Goal: Task Accomplishment & Management: Use online tool/utility

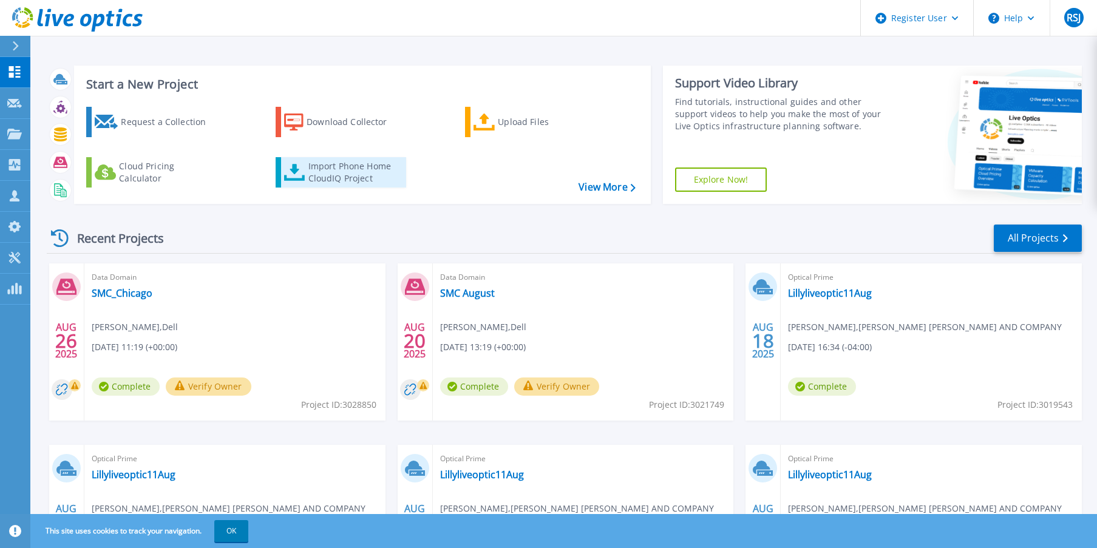
click at [357, 166] on div "Import Phone Home CloudIQ Project" at bounding box center [356, 172] width 95 height 24
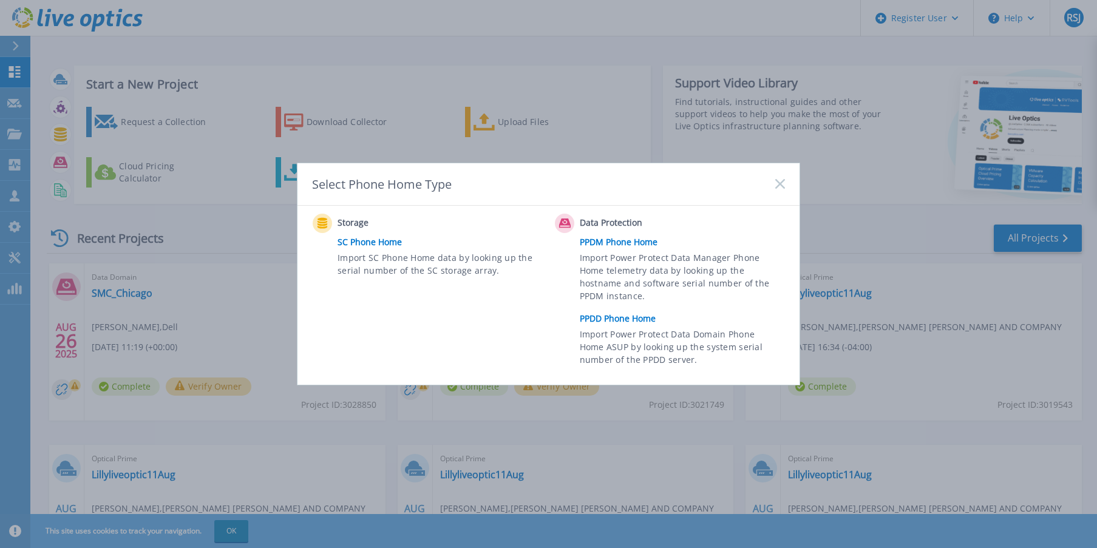
click at [635, 316] on link "PPDD Phone Home" at bounding box center [685, 319] width 211 height 18
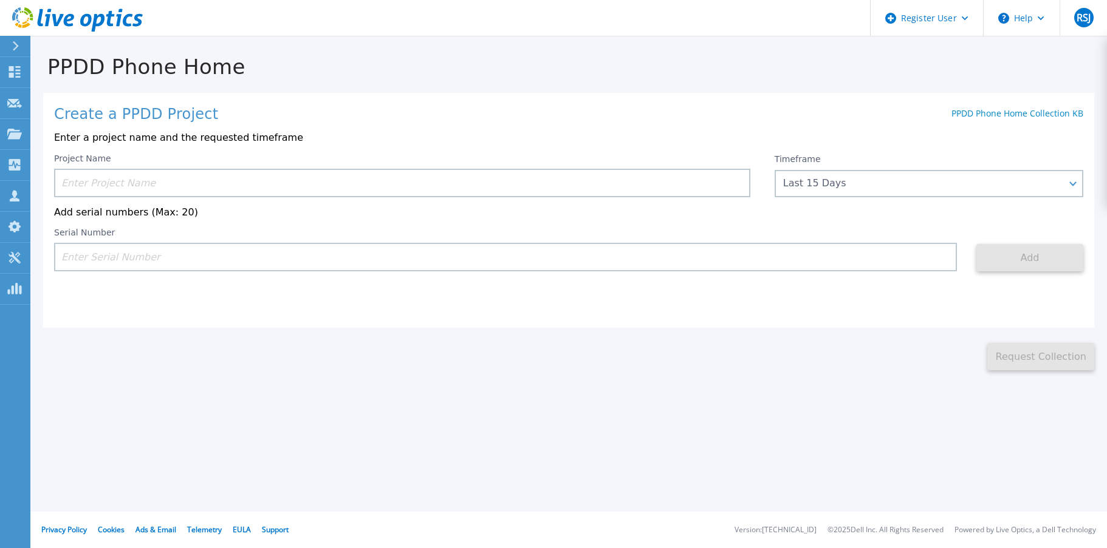
click at [135, 183] on input at bounding box center [402, 183] width 696 height 29
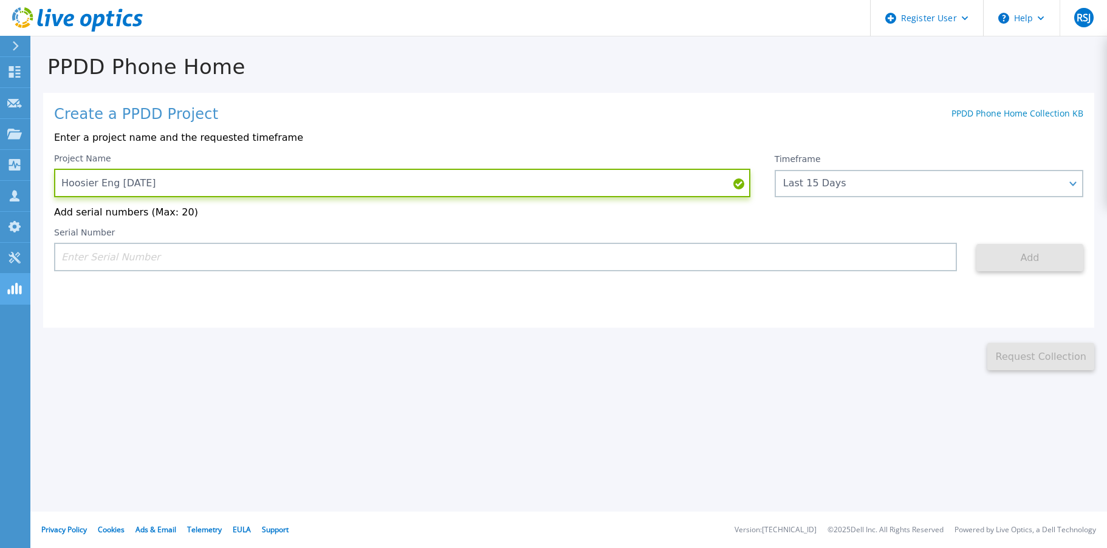
type input "Hoosier Eng [DATE]"
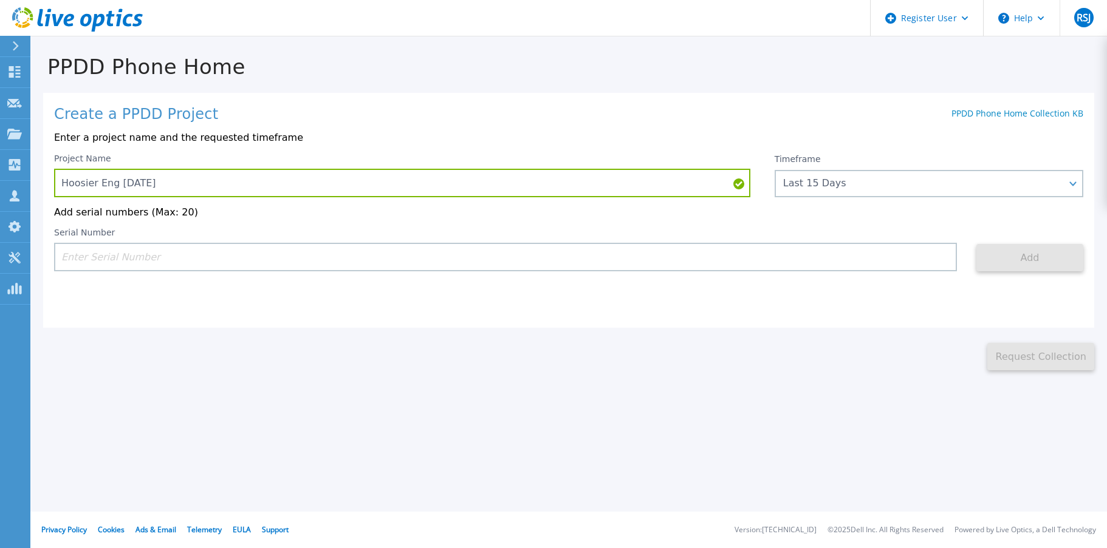
click at [108, 253] on input at bounding box center [505, 257] width 903 height 29
paste input "APX00232110396"
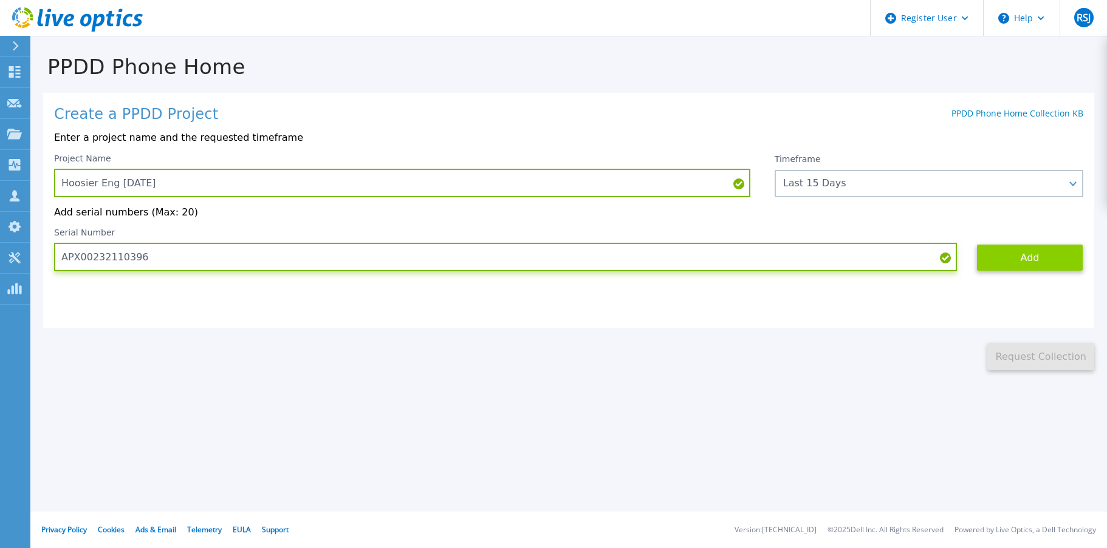
type input "APX00232110396"
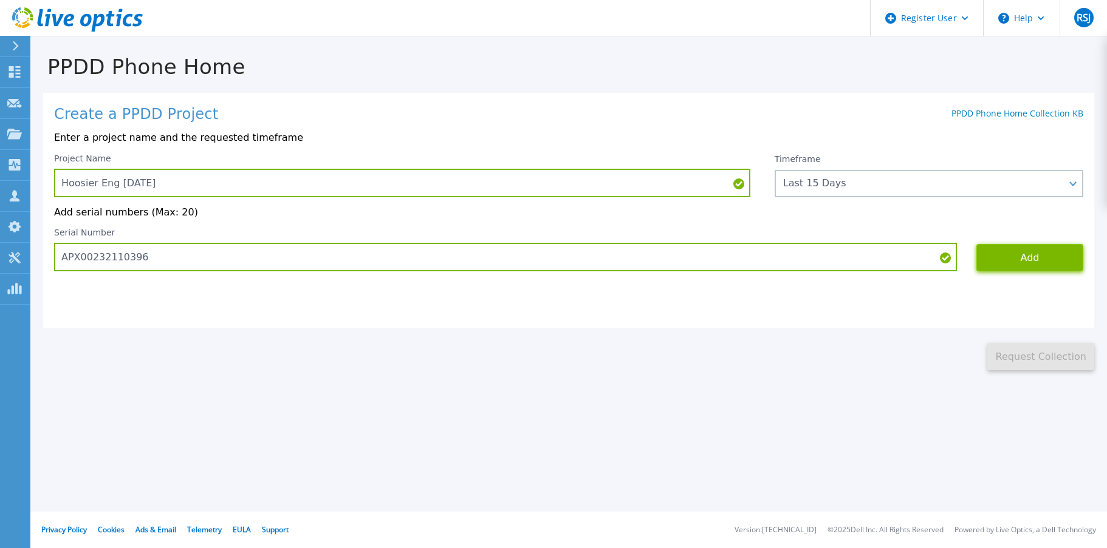
click at [1058, 261] on button "Add" at bounding box center [1029, 257] width 107 height 27
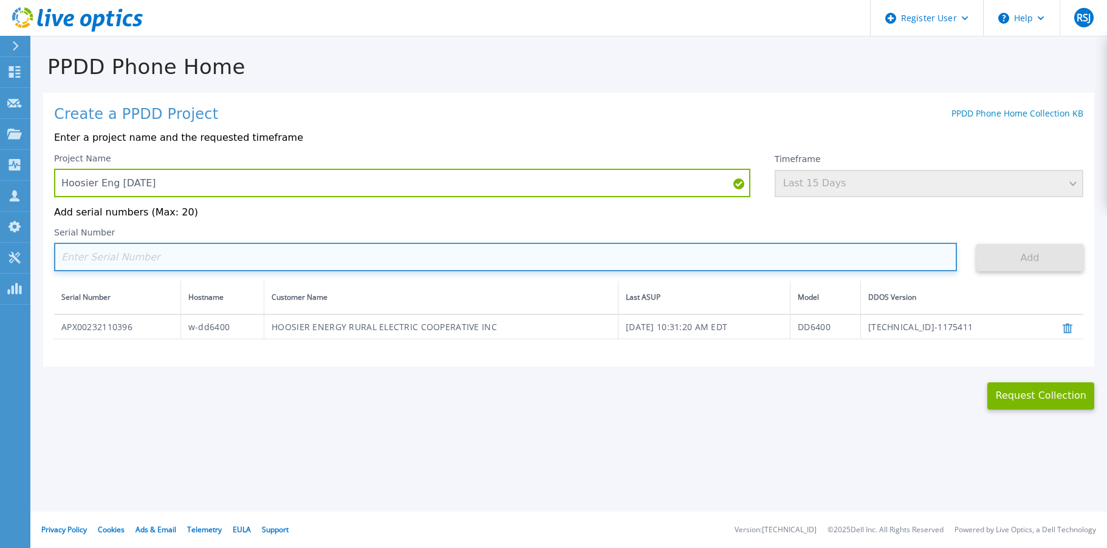
click at [170, 257] on input at bounding box center [505, 257] width 903 height 29
paste input "APX00232103633"
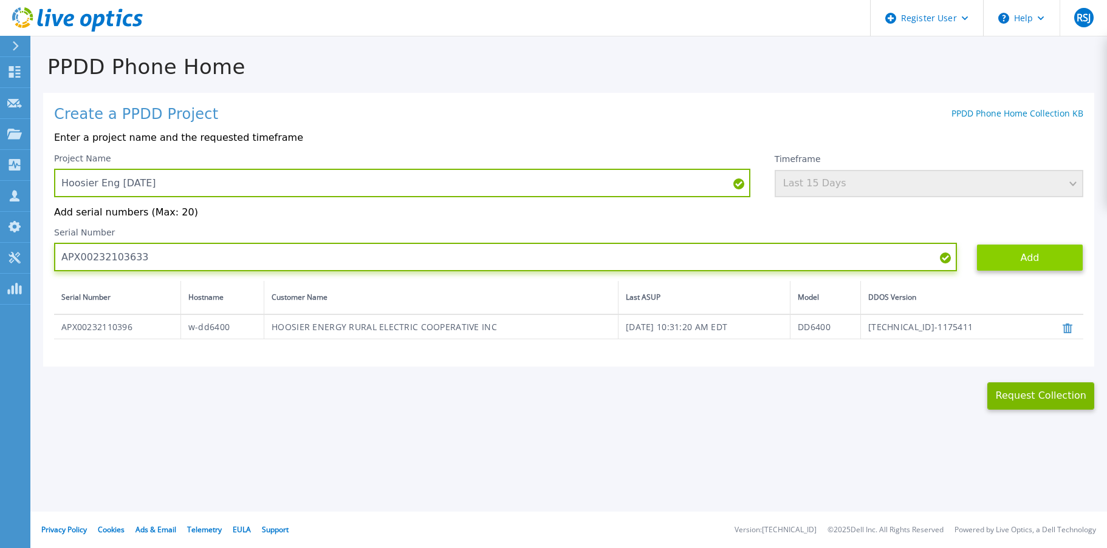
type input "APX00232103633"
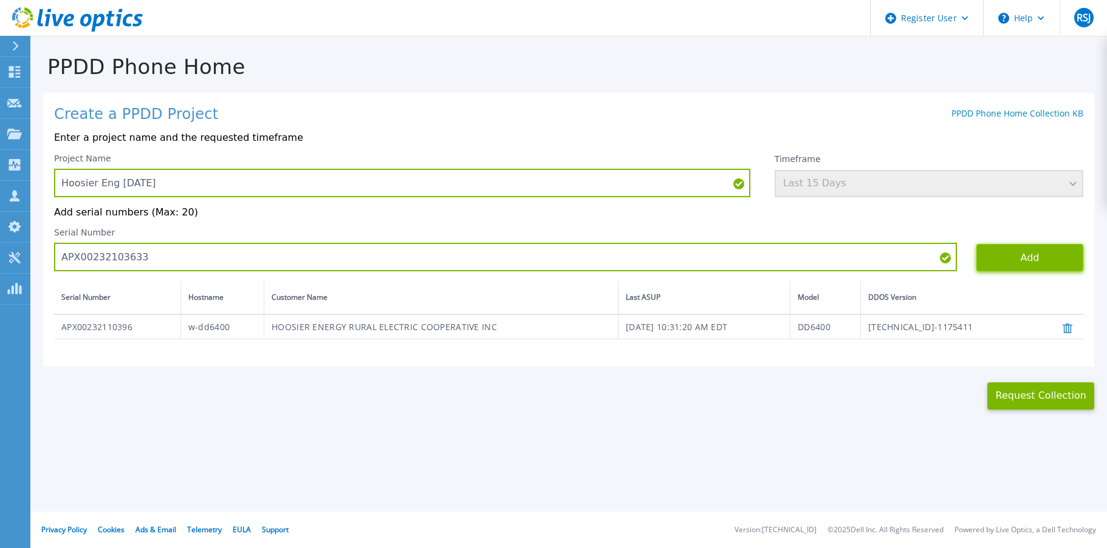
click at [1035, 256] on button "Add" at bounding box center [1029, 257] width 107 height 27
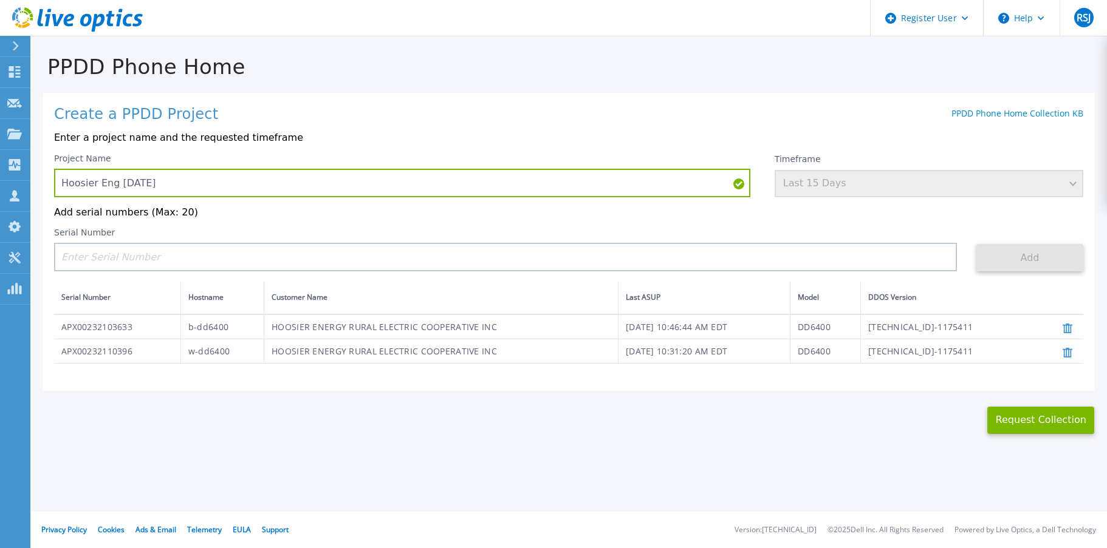
click at [909, 182] on div "Timeframe Last 15 Days" at bounding box center [928, 176] width 309 height 44
click at [1065, 357] on icon at bounding box center [1067, 353] width 10 height 10
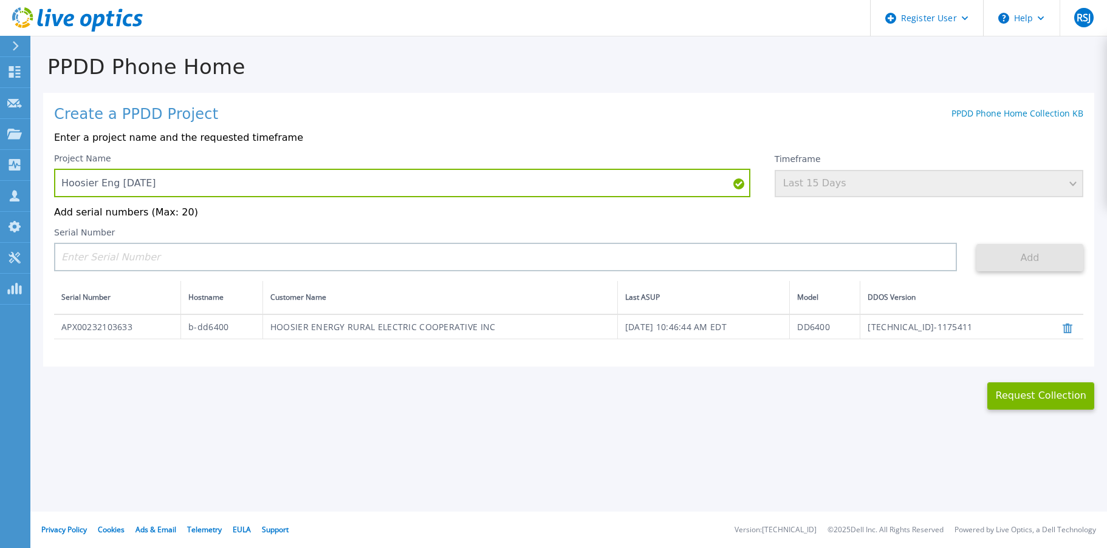
click at [1065, 333] on icon at bounding box center [1067, 329] width 10 height 10
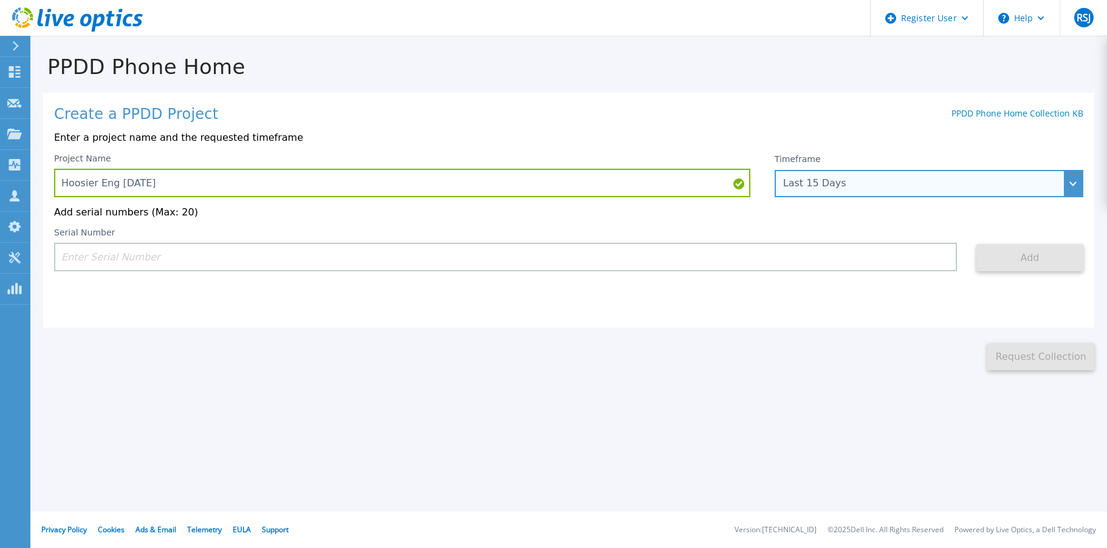
click at [1070, 181] on div "Last 15 Days" at bounding box center [928, 183] width 309 height 27
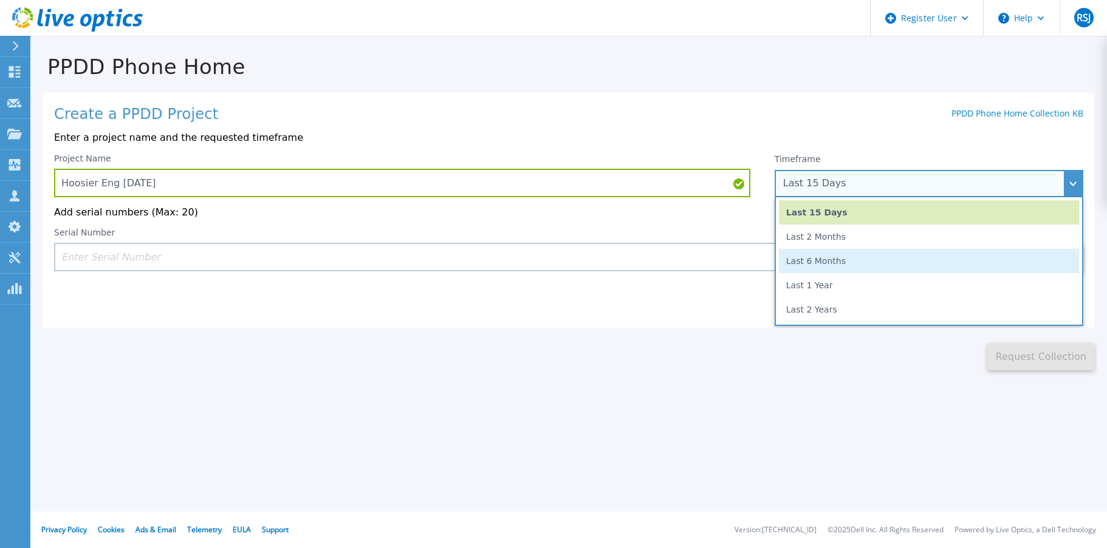
click at [915, 254] on li "Last 6 Months" at bounding box center [929, 261] width 300 height 24
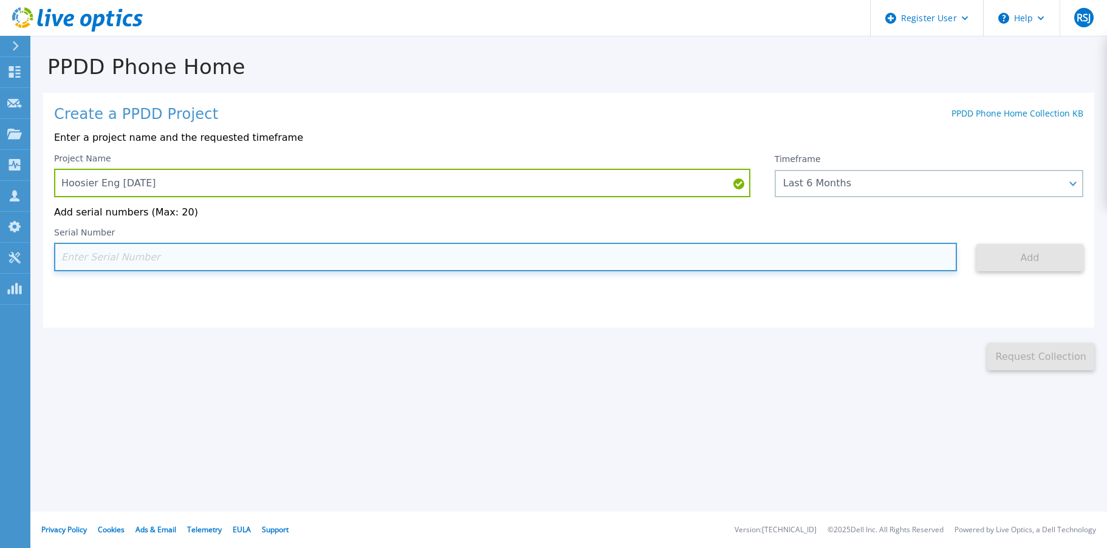
drag, startPoint x: 352, startPoint y: 261, endPoint x: 344, endPoint y: 261, distance: 7.9
click at [345, 261] on input at bounding box center [505, 257] width 903 height 29
paste input "APX00232103633"
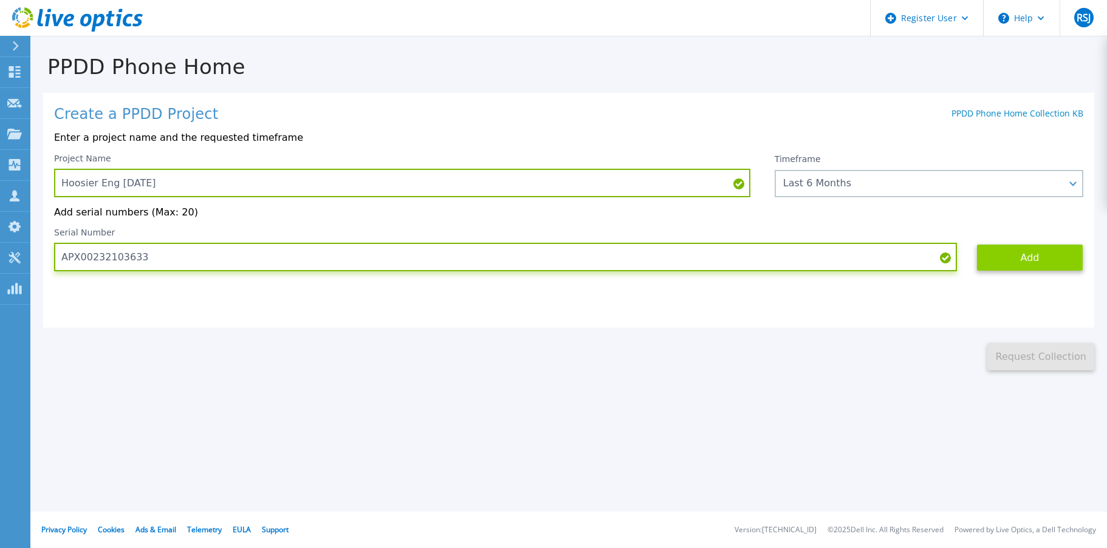
type input "APX00232103633"
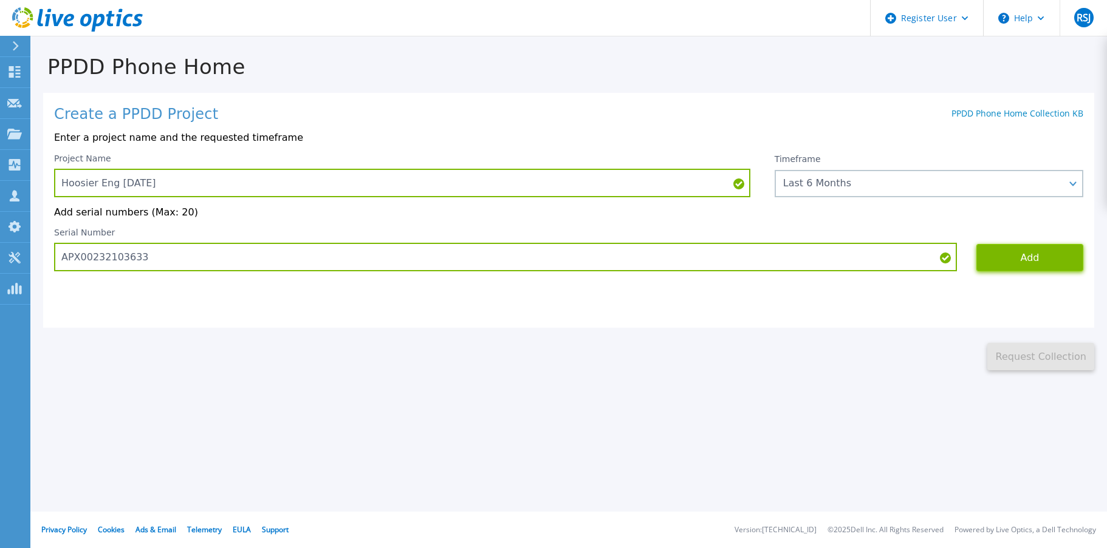
click at [1051, 267] on button "Add" at bounding box center [1029, 257] width 107 height 27
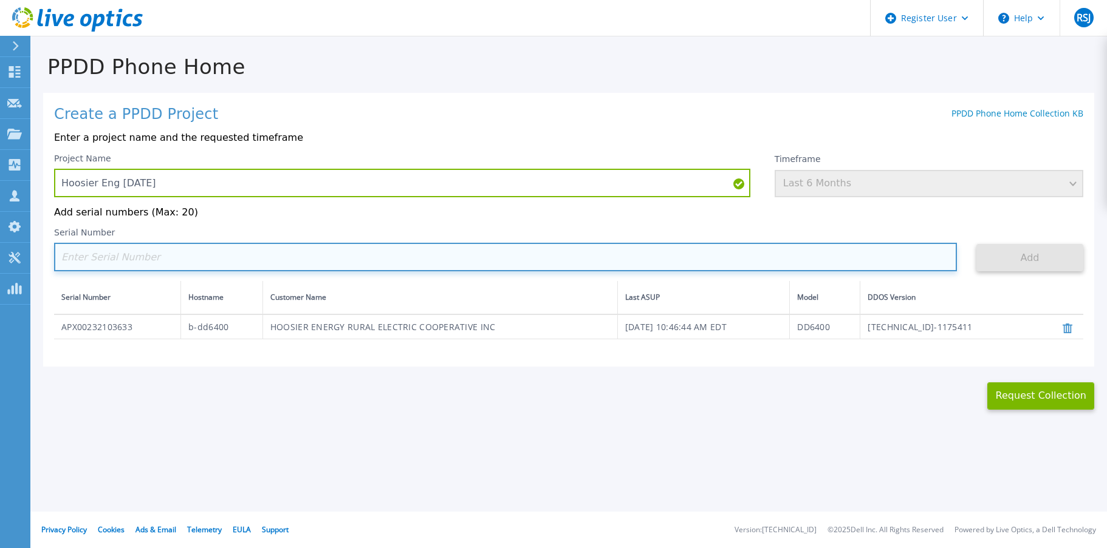
click at [213, 259] on input at bounding box center [505, 257] width 903 height 29
paste input "APX0023211039"
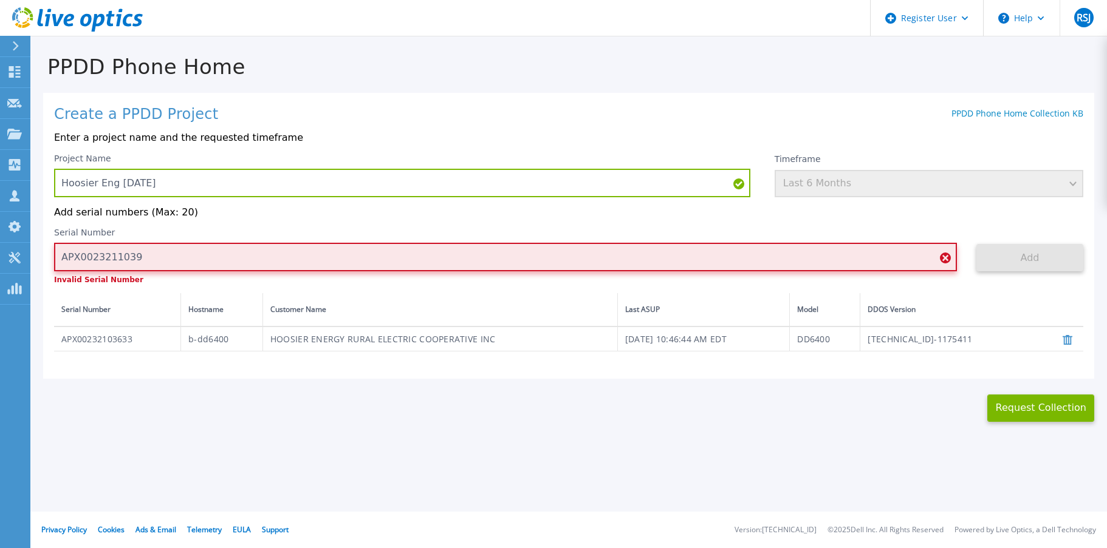
click at [154, 256] on input "APX0023211039" at bounding box center [505, 257] width 903 height 29
drag, startPoint x: 64, startPoint y: 255, endPoint x: 77, endPoint y: 259, distance: 14.0
click at [64, 256] on input "APX0023211039" at bounding box center [505, 257] width 903 height 29
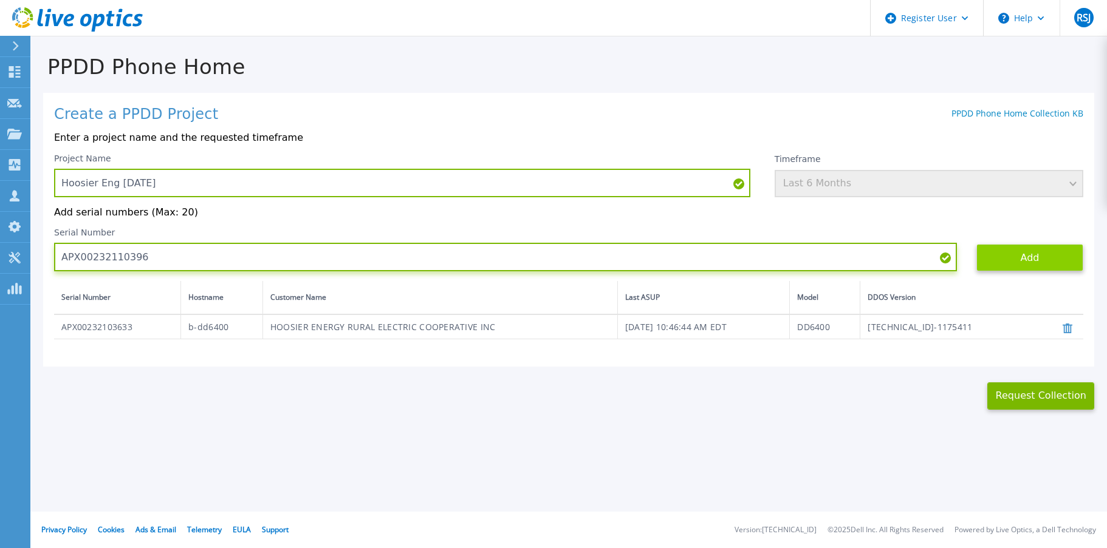
type input "APX00232110396"
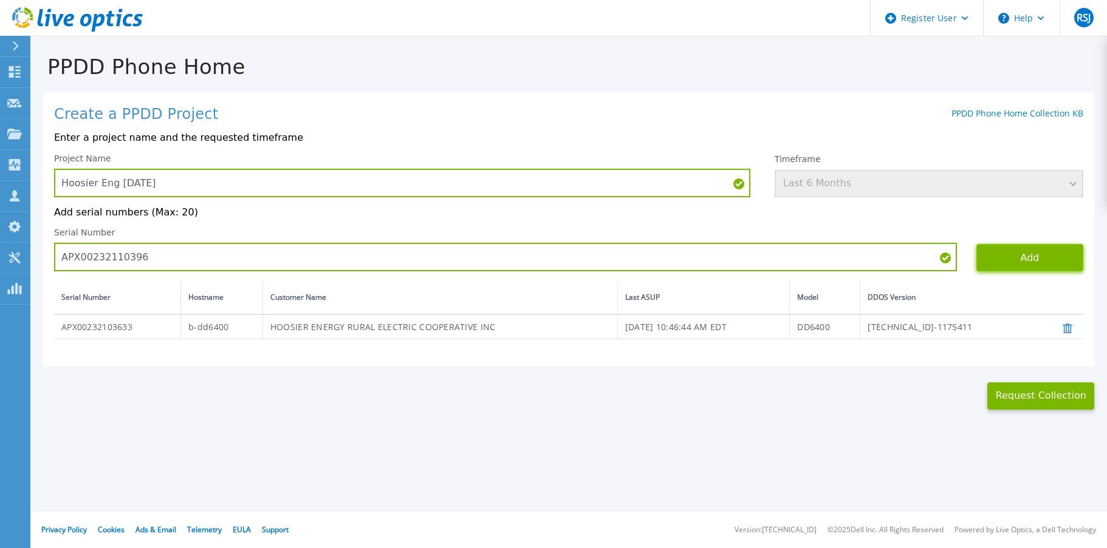
click at [1044, 256] on button "Add" at bounding box center [1029, 257] width 107 height 27
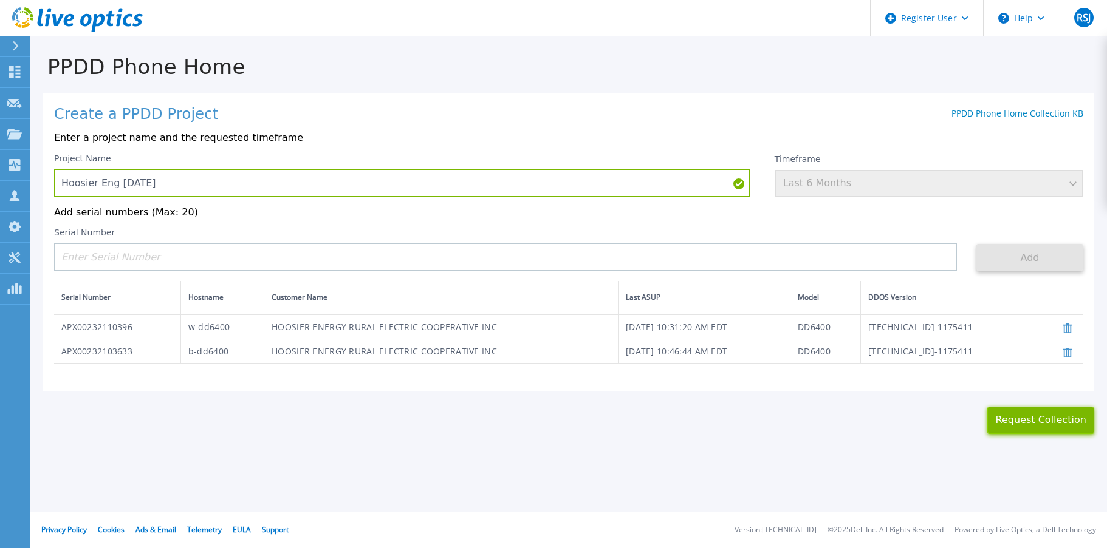
click at [1038, 423] on button "Request Collection" at bounding box center [1040, 420] width 107 height 27
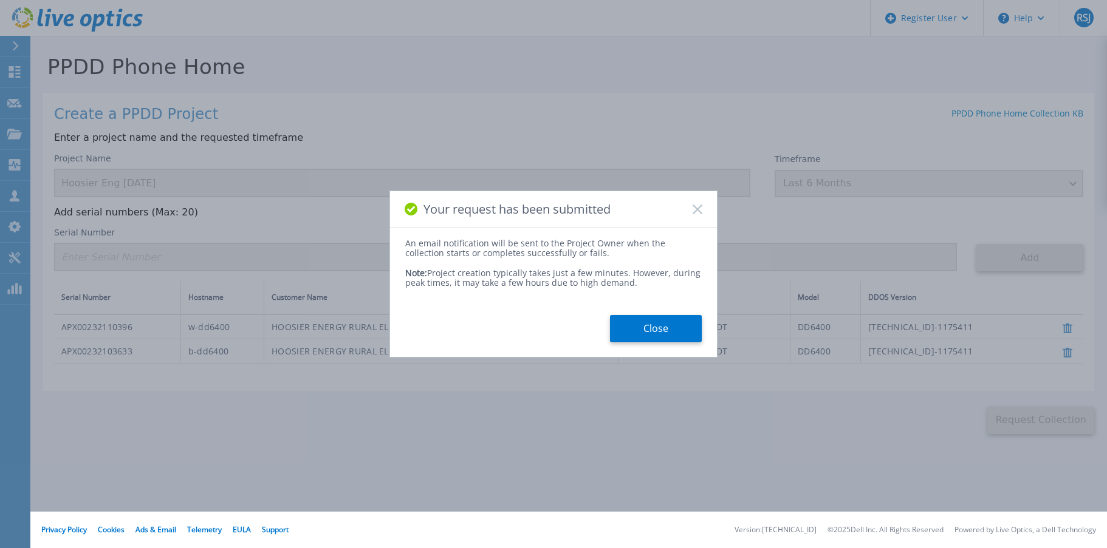
click at [653, 328] on button "Close" at bounding box center [656, 328] width 92 height 27
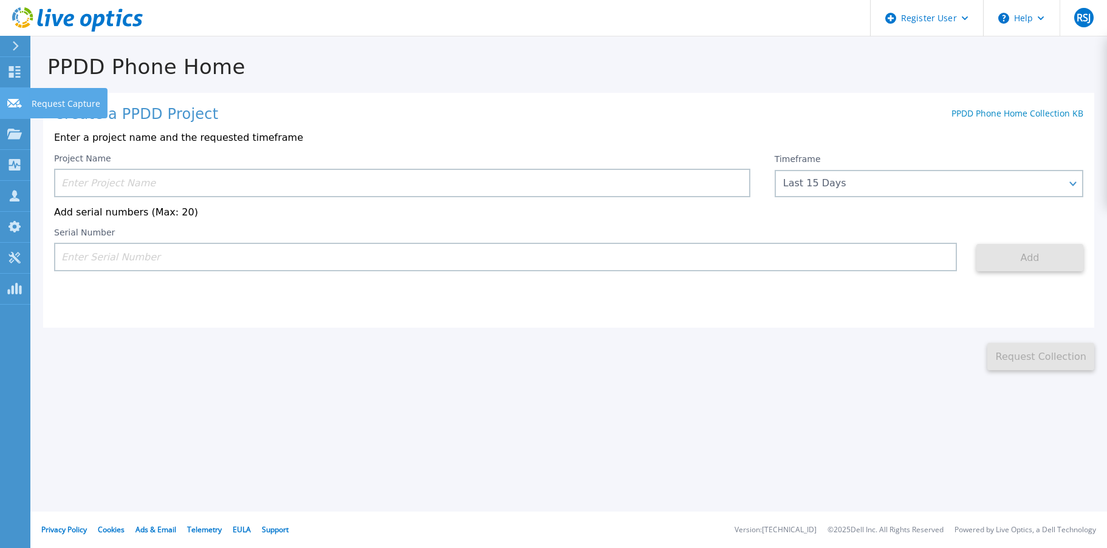
click at [5, 103] on link "Request Capture Request Capture" at bounding box center [15, 103] width 30 height 31
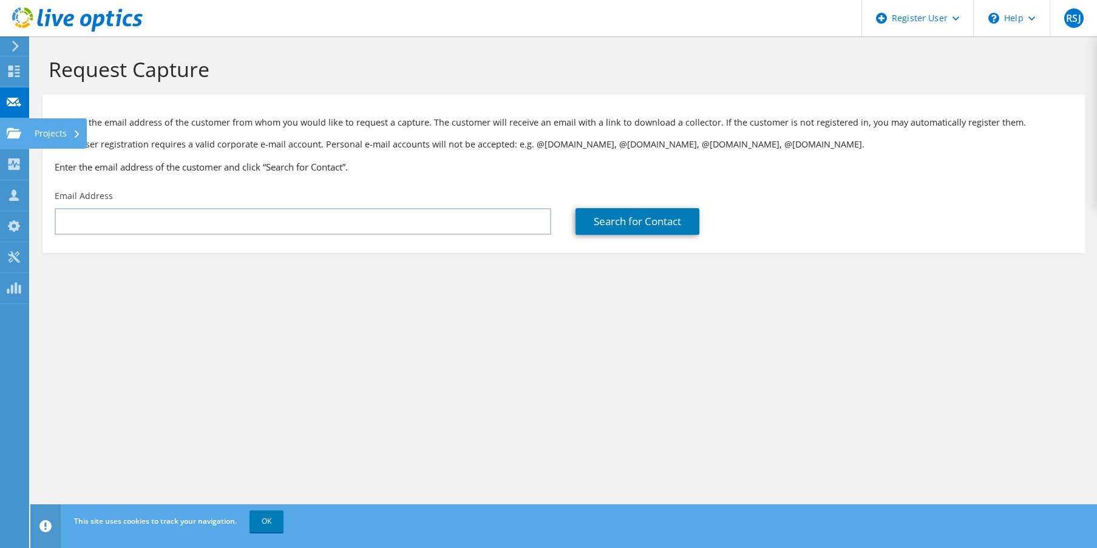
click at [9, 135] on use at bounding box center [14, 133] width 15 height 10
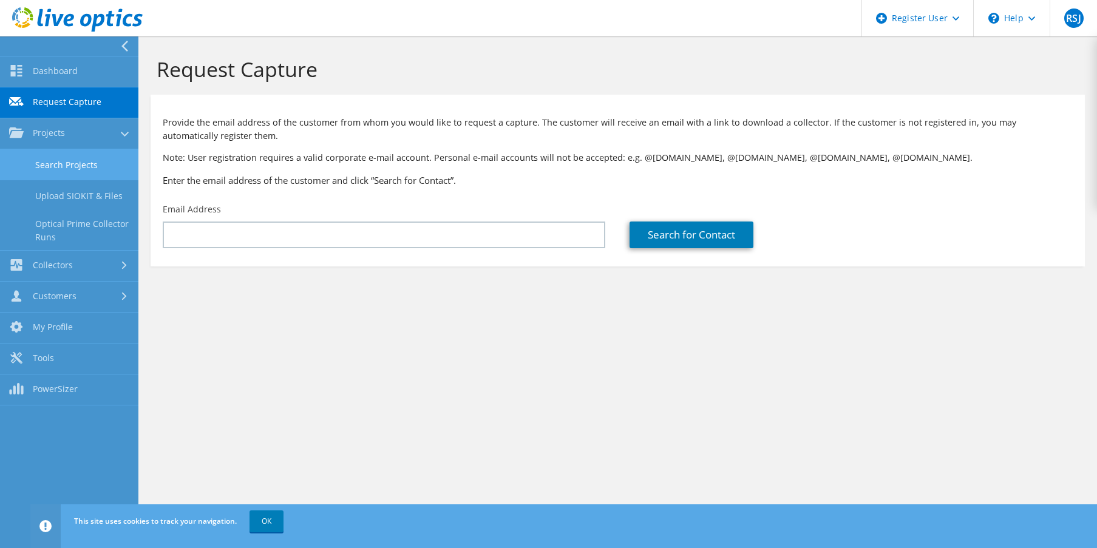
click at [58, 163] on link "Search Projects" at bounding box center [69, 164] width 138 height 31
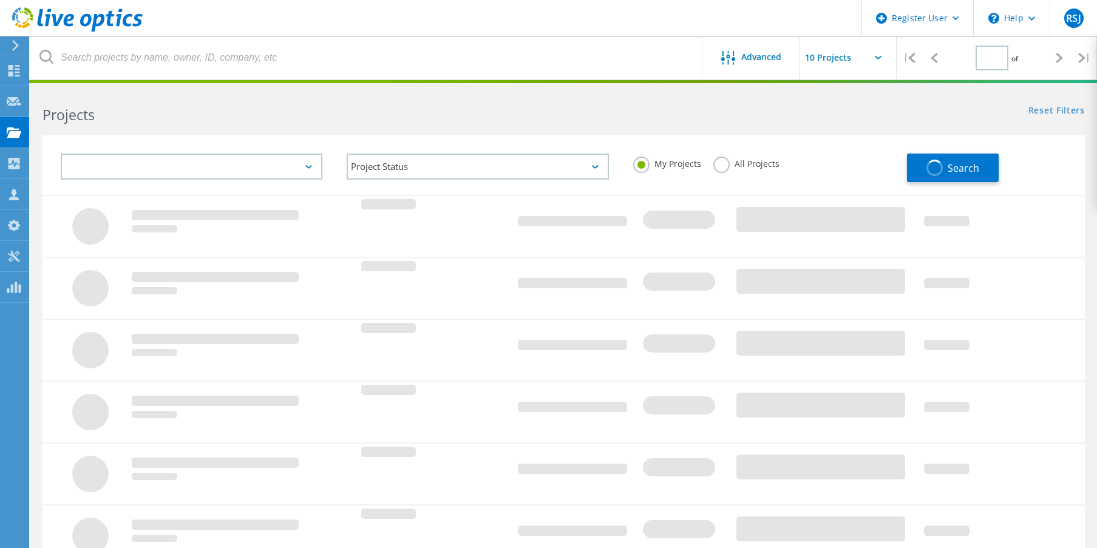
type input "1"
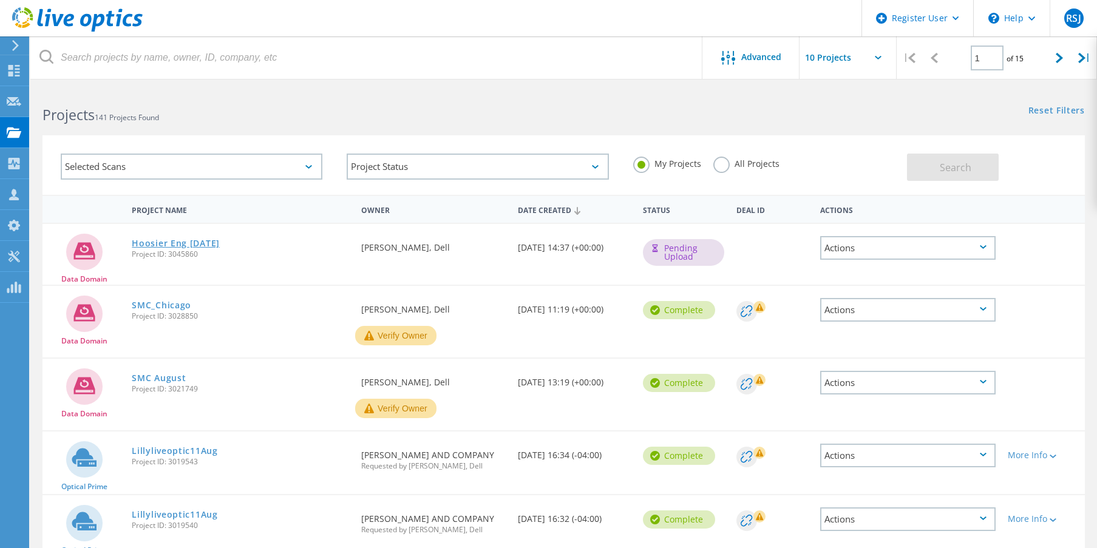
click at [160, 242] on link "Hoosier Eng [DATE]" at bounding box center [176, 243] width 88 height 9
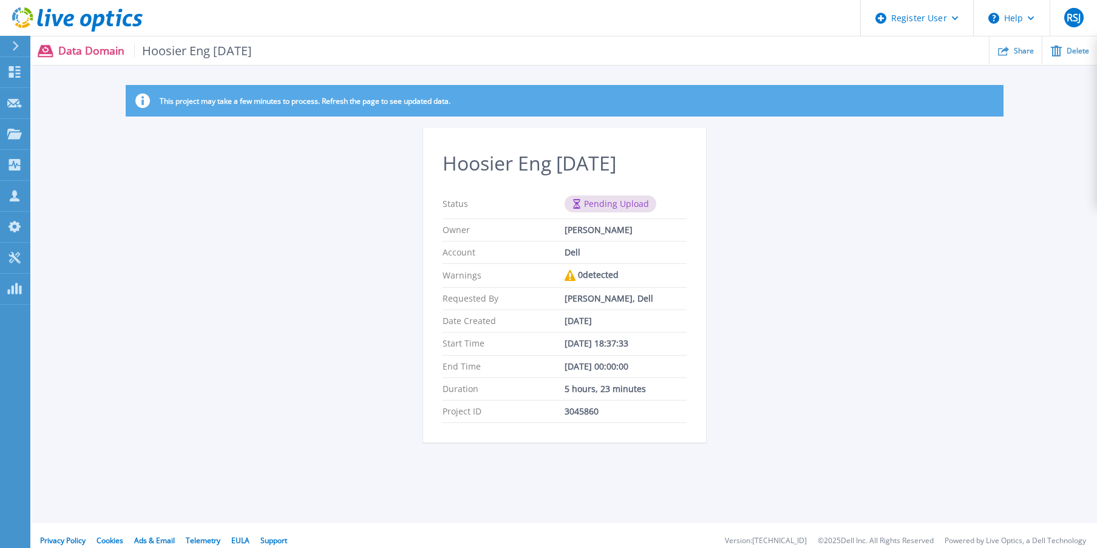
drag, startPoint x: 612, startPoint y: 205, endPoint x: 601, endPoint y: 205, distance: 10.9
click at [610, 205] on div "Pending Upload" at bounding box center [611, 204] width 92 height 17
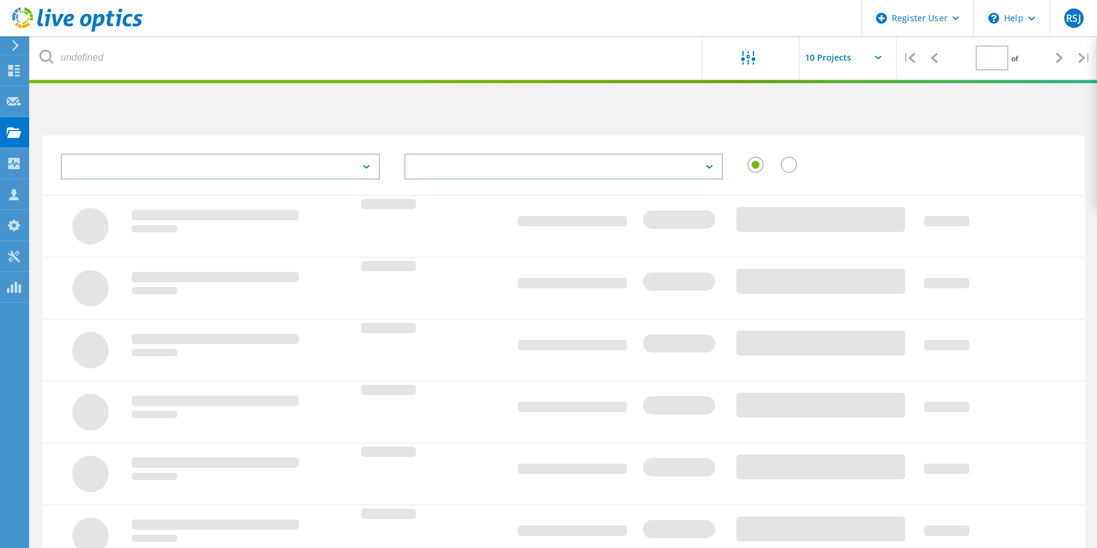
type input "1"
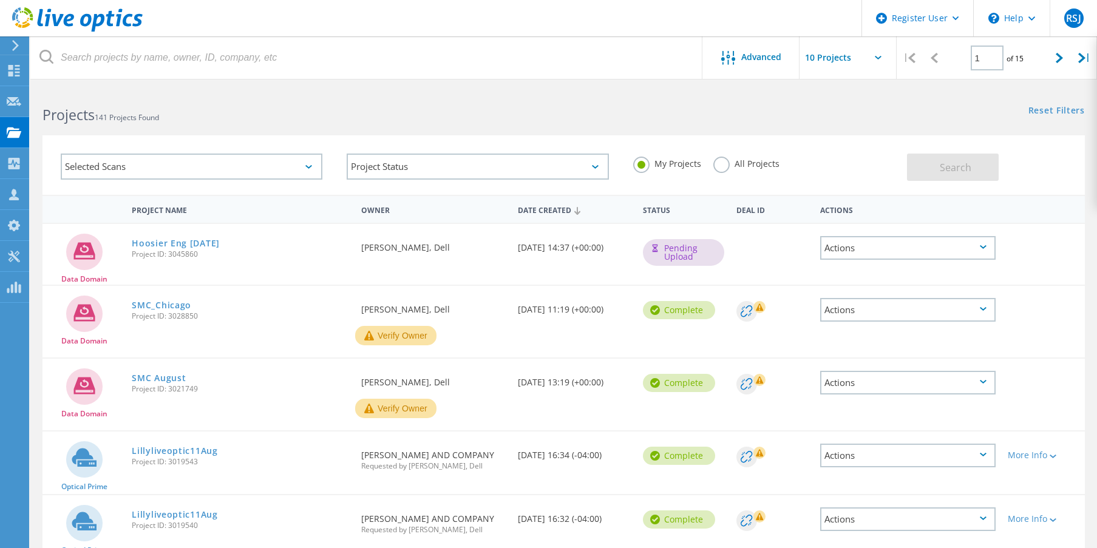
click at [938, 251] on div "Actions" at bounding box center [909, 248] width 176 height 24
click at [889, 251] on div "Share" at bounding box center [908, 257] width 173 height 19
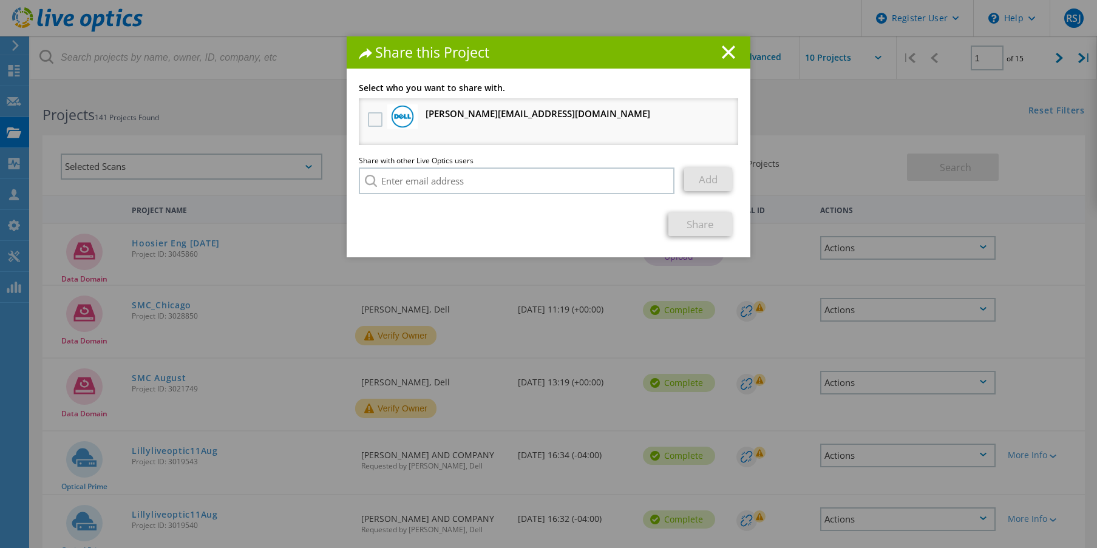
click at [369, 117] on label at bounding box center [377, 119] width 18 height 15
click at [0, 0] on input "checkbox" at bounding box center [0, 0] width 0 height 0
click at [709, 228] on link "Share" at bounding box center [701, 225] width 64 height 24
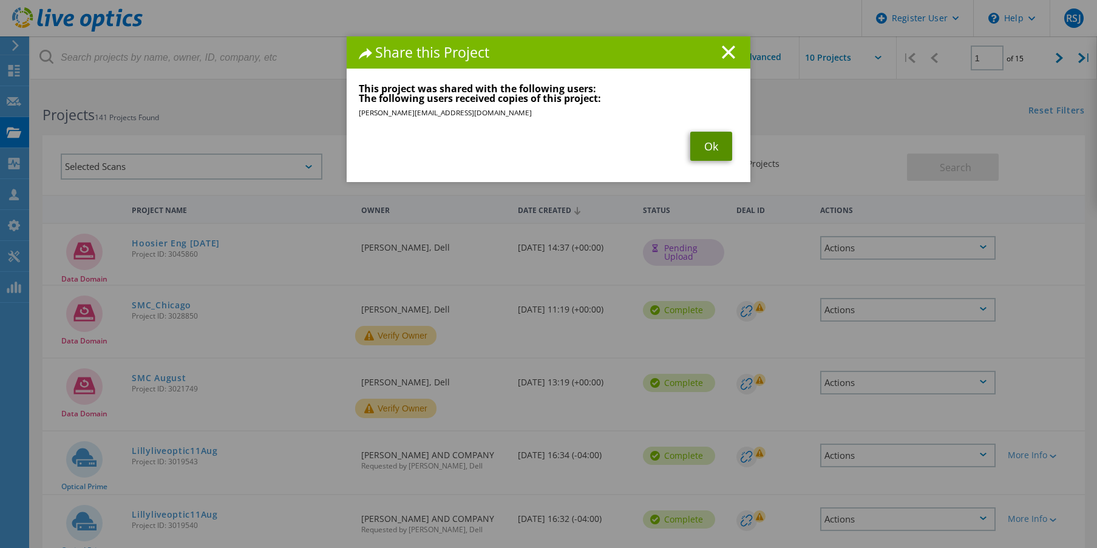
click at [711, 150] on link "Ok" at bounding box center [712, 146] width 42 height 29
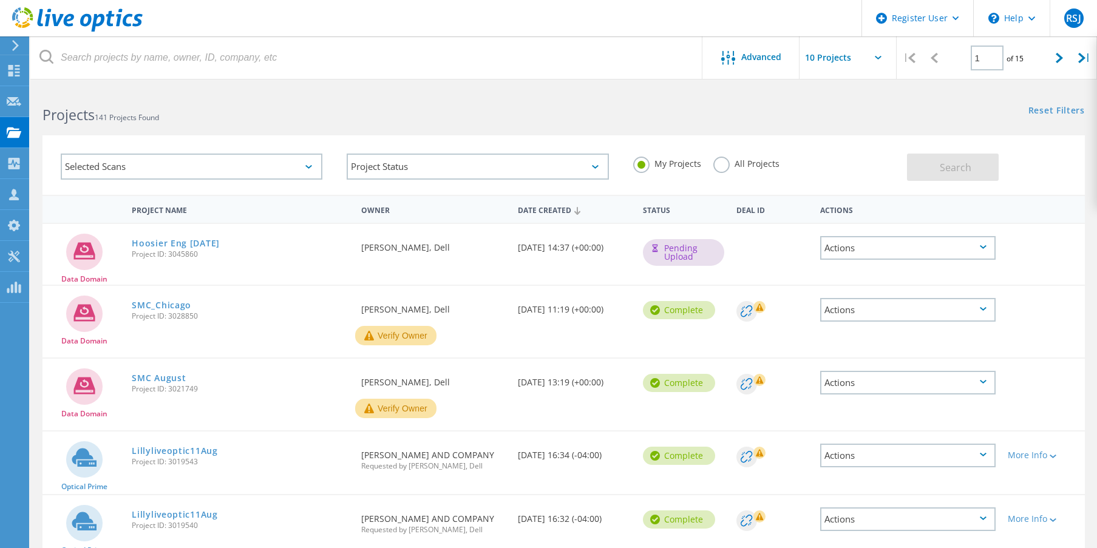
drag, startPoint x: 589, startPoint y: 81, endPoint x: 664, endPoint y: 1, distance: 110.9
click at [589, 88] on lo-project-search "Advanced | 1 of 15 | Email Address Project Name Company Date Created Project Id…" at bounding box center [563, 502] width 1067 height 828
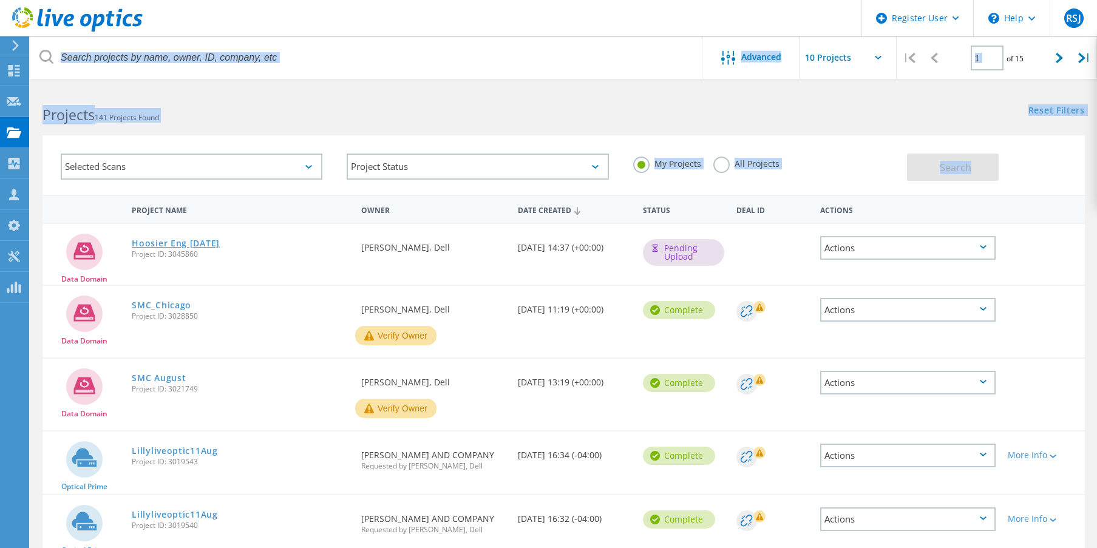
click at [196, 241] on link "Hoosier Eng [DATE]" at bounding box center [176, 243] width 88 height 9
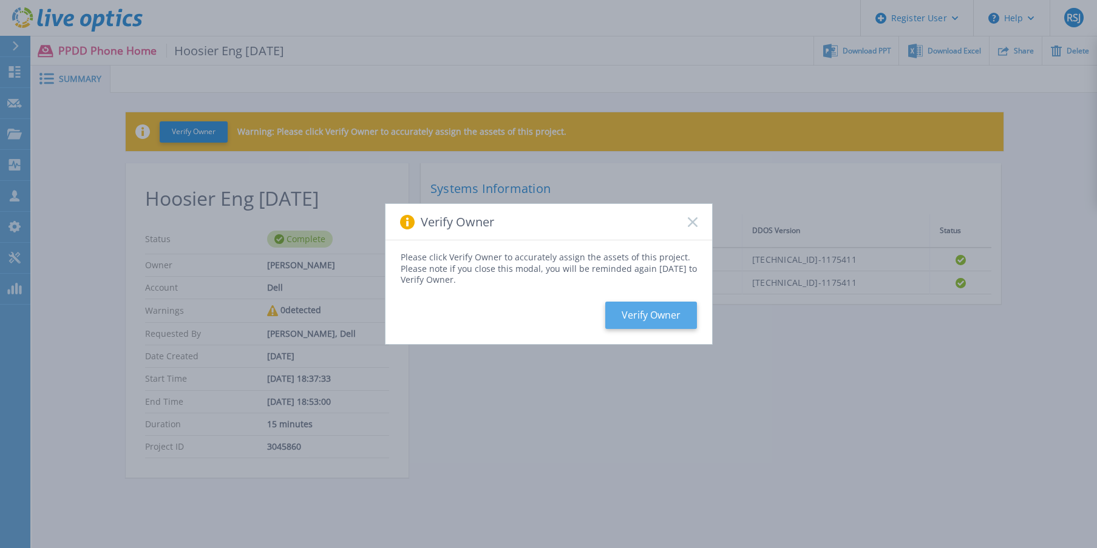
click at [658, 317] on button "Verify Owner" at bounding box center [652, 315] width 92 height 27
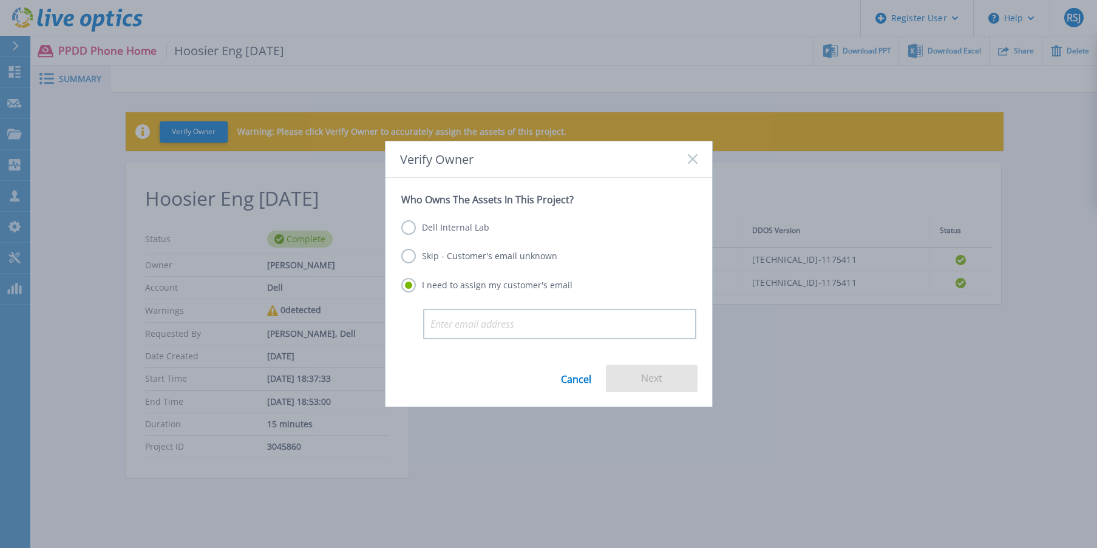
click at [480, 259] on label "Skip - Customer's email unknown" at bounding box center [479, 256] width 156 height 15
click at [0, 0] on input "Skip - Customer's email unknown" at bounding box center [0, 0] width 0 height 0
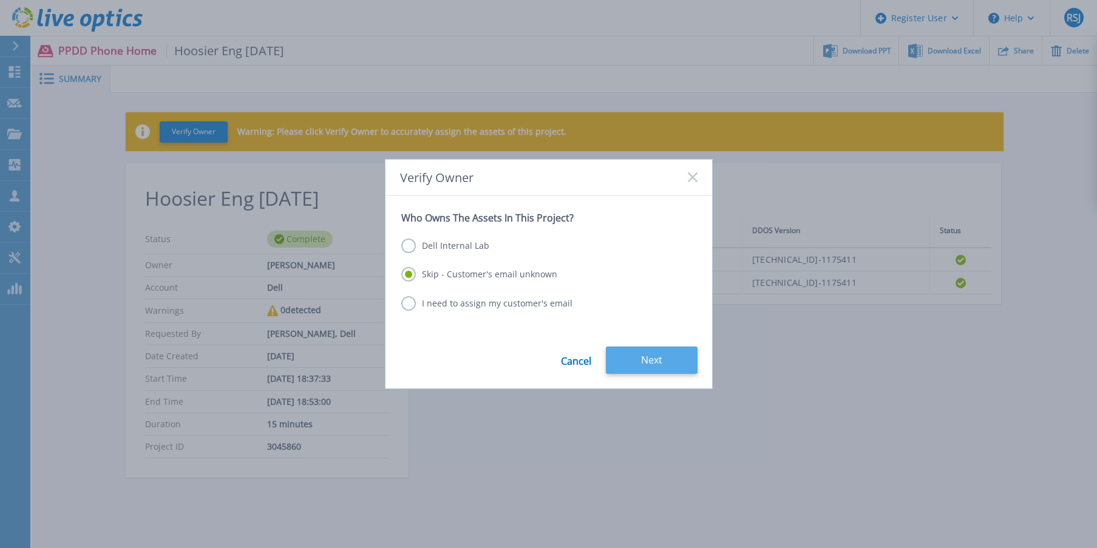
click at [659, 366] on button "Next" at bounding box center [652, 360] width 92 height 27
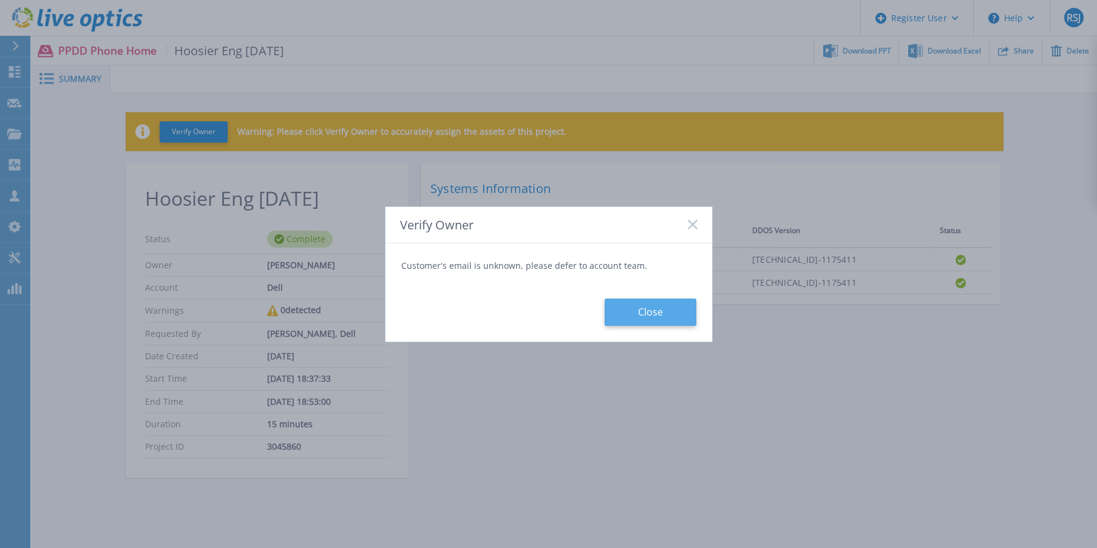
click at [652, 312] on button "Close" at bounding box center [651, 312] width 92 height 27
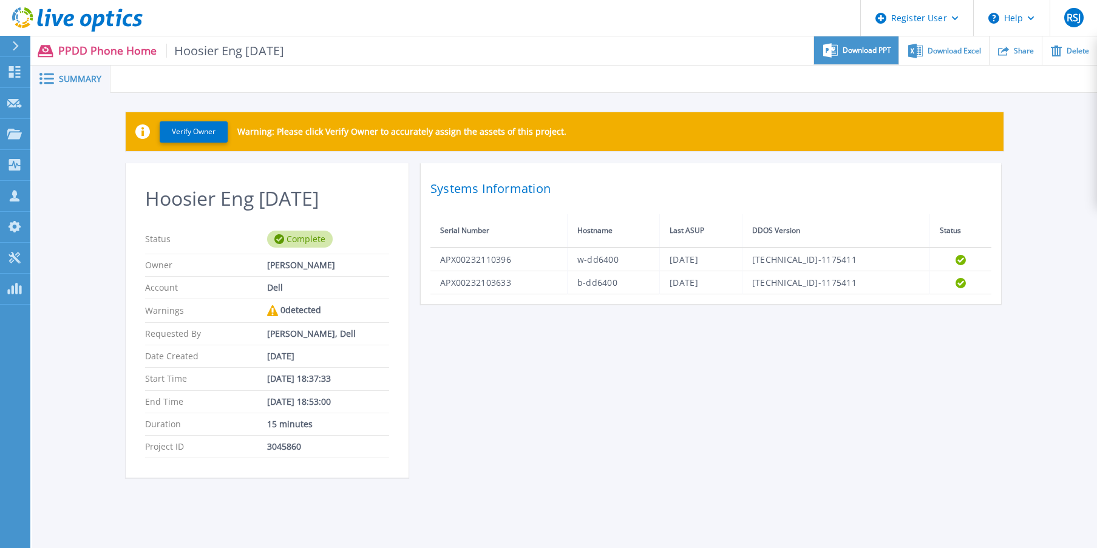
click at [869, 58] on div "Download PPT" at bounding box center [856, 50] width 84 height 29
click at [941, 55] on div "Download Excel" at bounding box center [943, 50] width 89 height 29
click at [27, 75] on link "Dashboard Dashboard" at bounding box center [15, 72] width 30 height 31
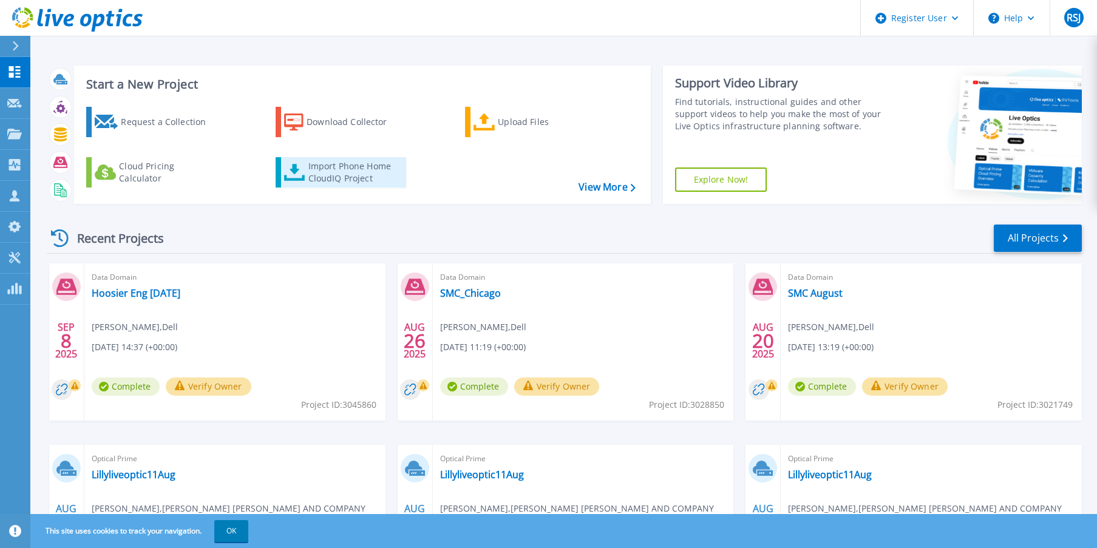
click at [354, 169] on div "Import Phone Home CloudIQ Project" at bounding box center [356, 172] width 95 height 24
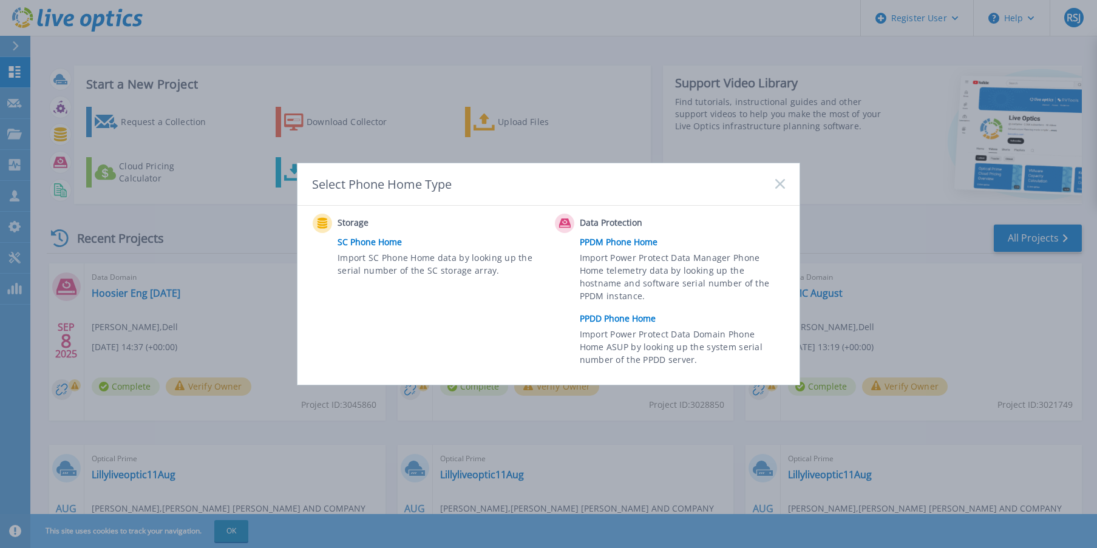
click at [624, 319] on link "PPDD Phone Home" at bounding box center [685, 319] width 211 height 18
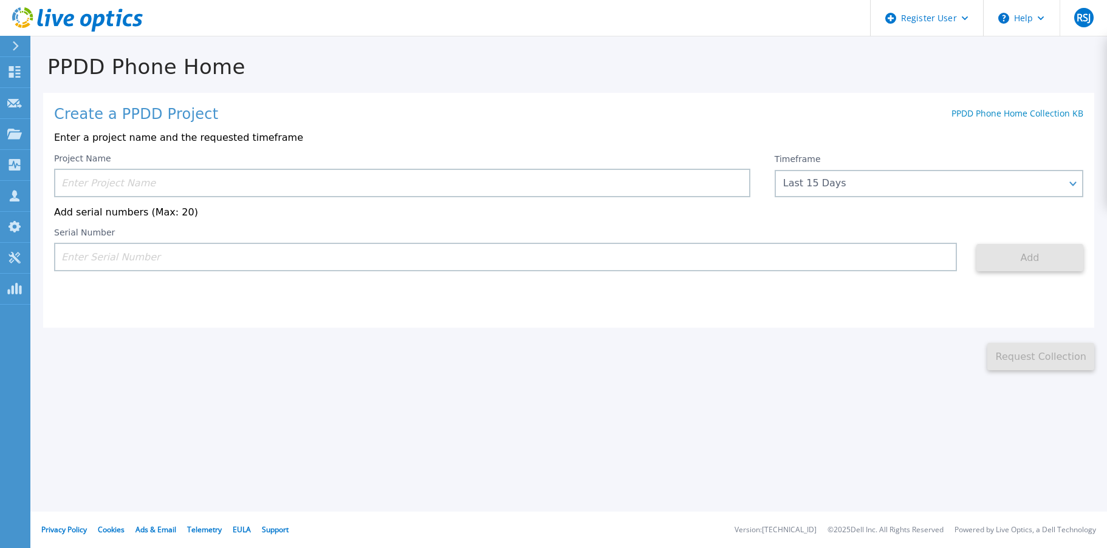
click at [110, 182] on input at bounding box center [402, 183] width 696 height 29
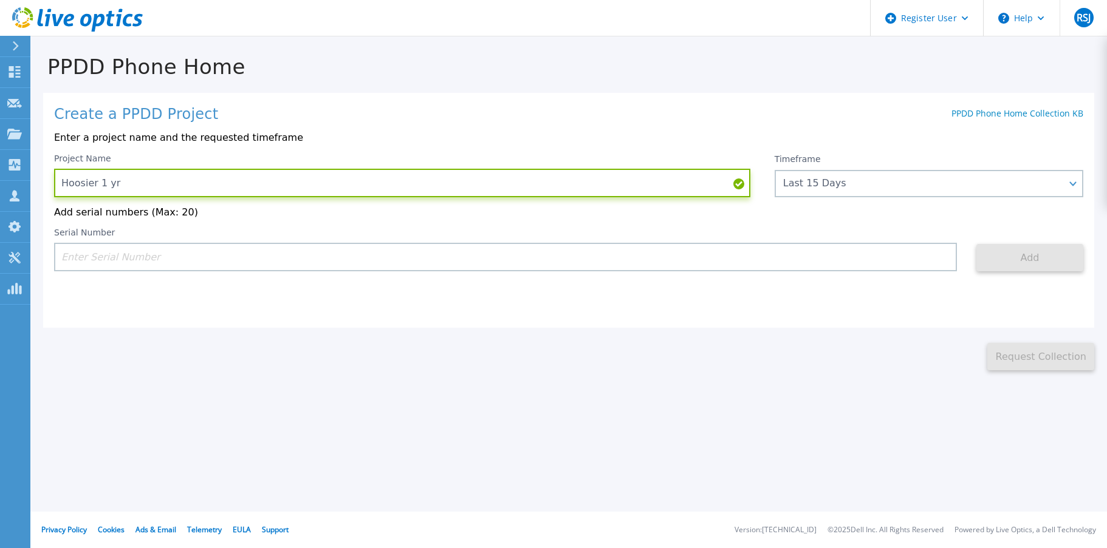
type input "Hoosier 1 yr"
drag, startPoint x: 125, startPoint y: 256, endPoint x: 135, endPoint y: 261, distance: 12.0
click at [125, 256] on input at bounding box center [505, 257] width 903 height 29
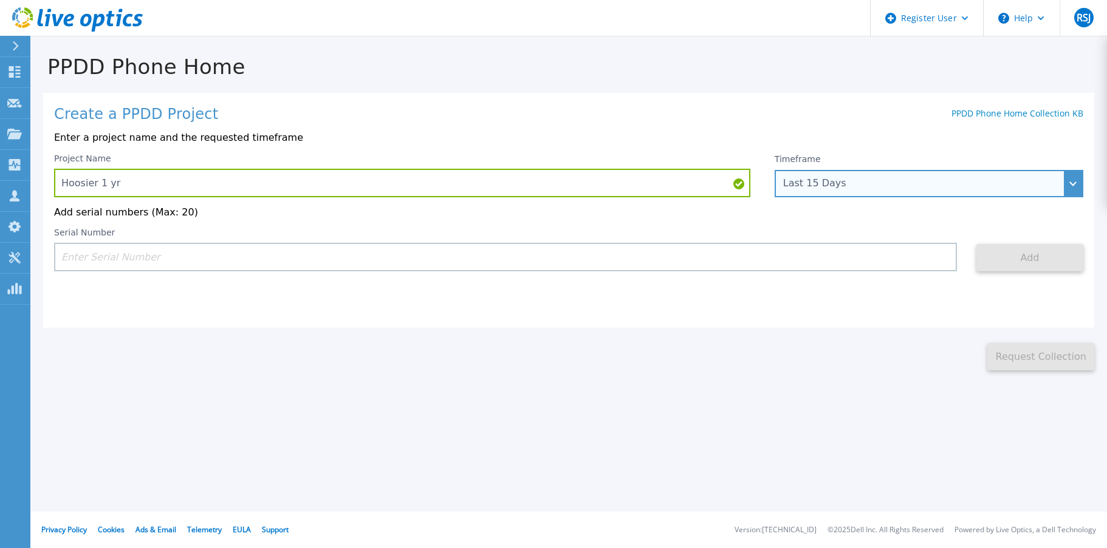
click at [837, 188] on div "Last 15 Days" at bounding box center [922, 183] width 278 height 11
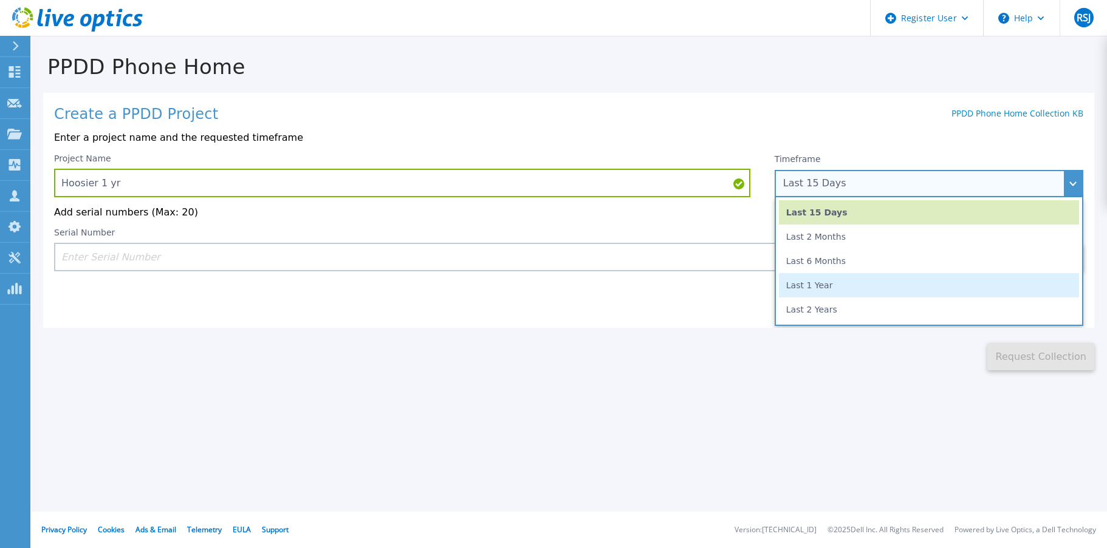
click at [831, 284] on li "Last 1 Year" at bounding box center [929, 285] width 300 height 24
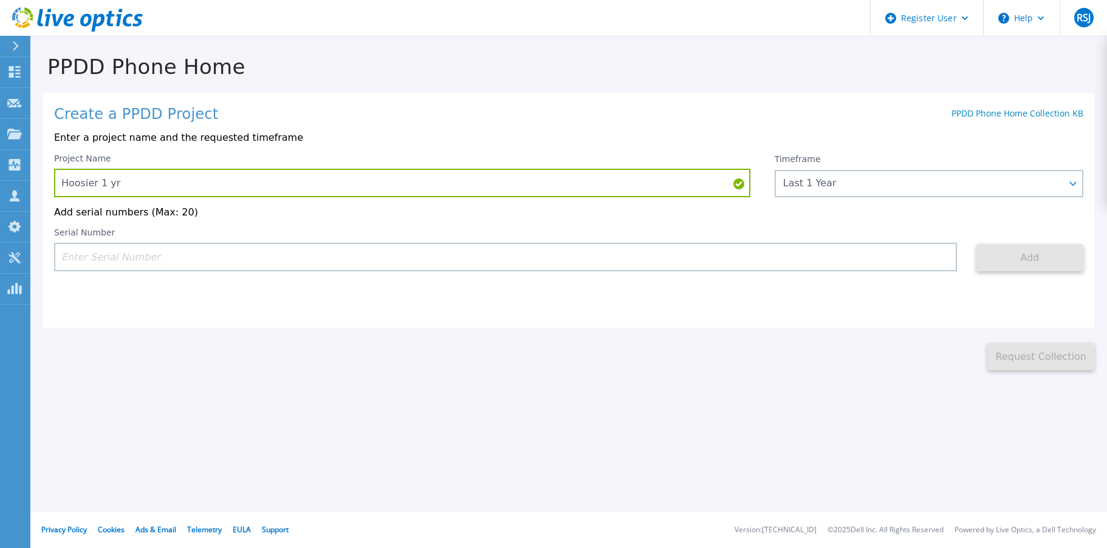
click at [126, 251] on input at bounding box center [505, 257] width 903 height 29
paste input "APX00232103633"
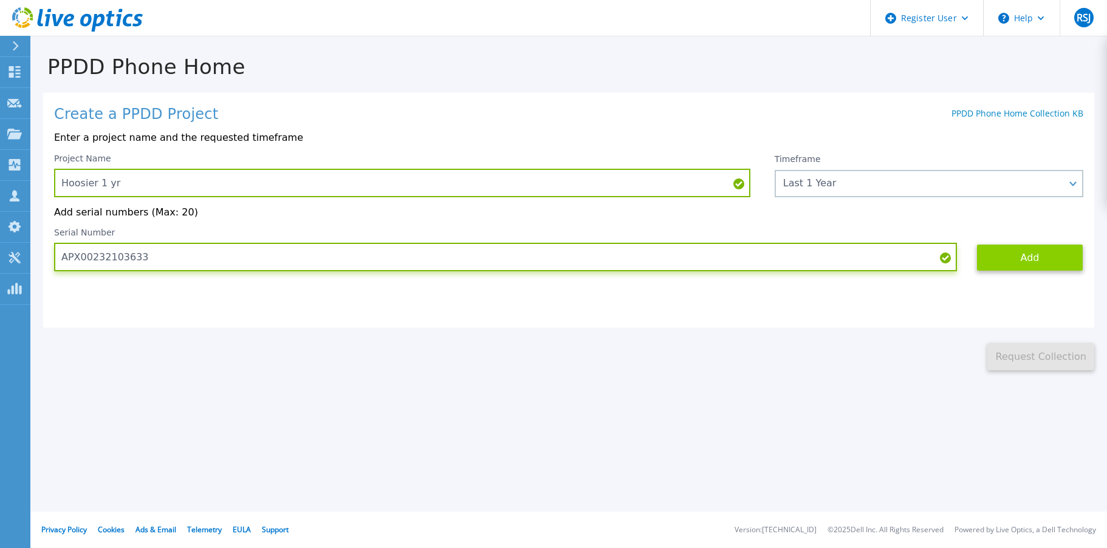
type input "APX00232103633"
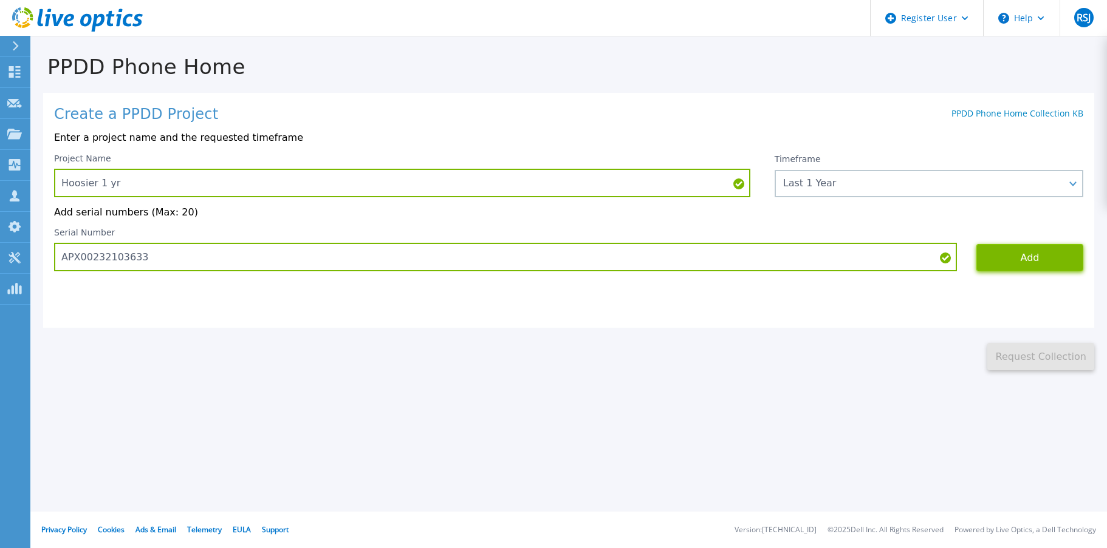
click at [1051, 262] on button "Add" at bounding box center [1029, 257] width 107 height 27
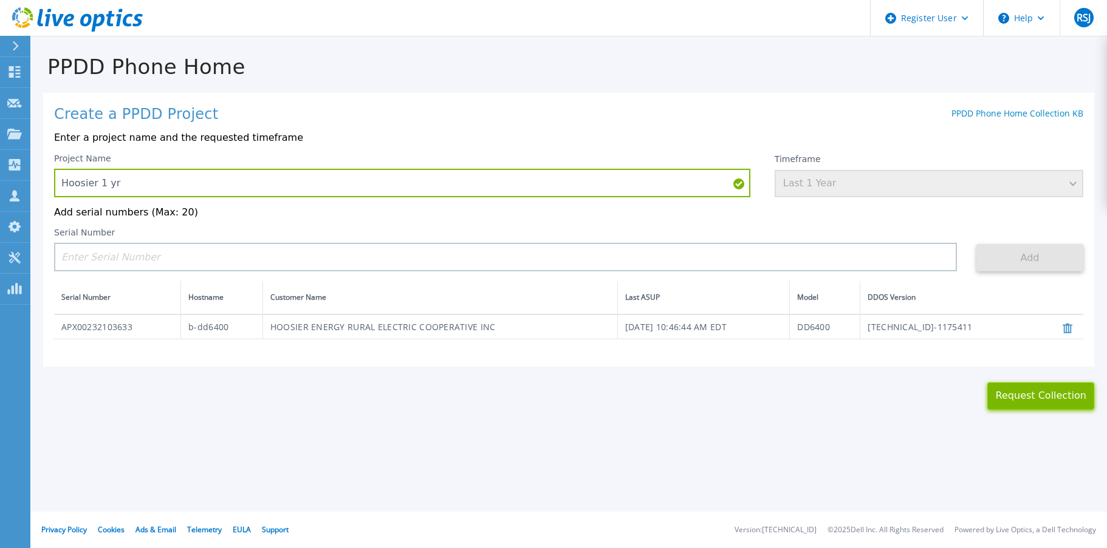
click at [1037, 397] on button "Request Collection" at bounding box center [1040, 396] width 107 height 27
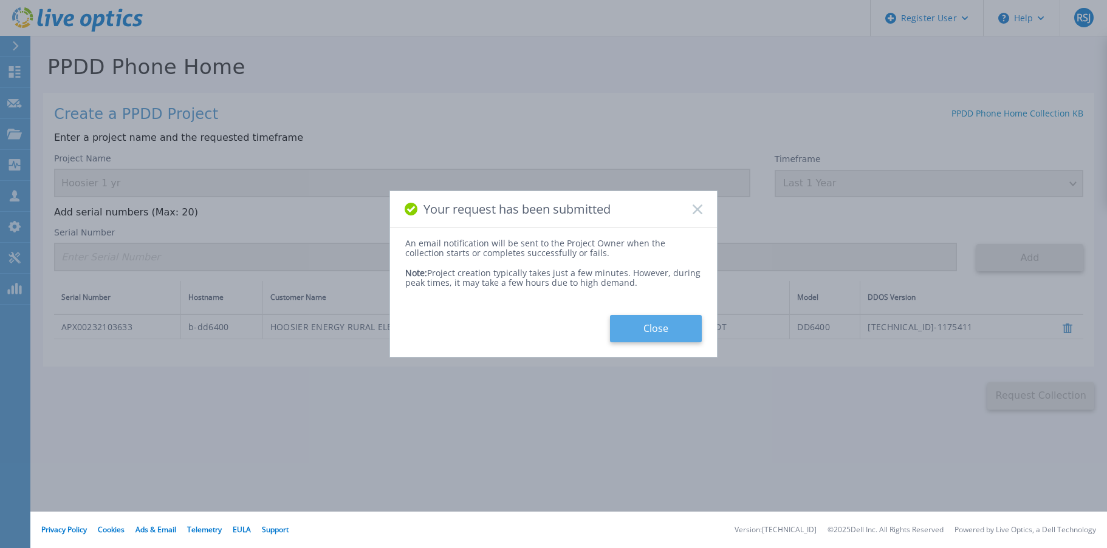
click at [652, 331] on button "Close" at bounding box center [656, 328] width 92 height 27
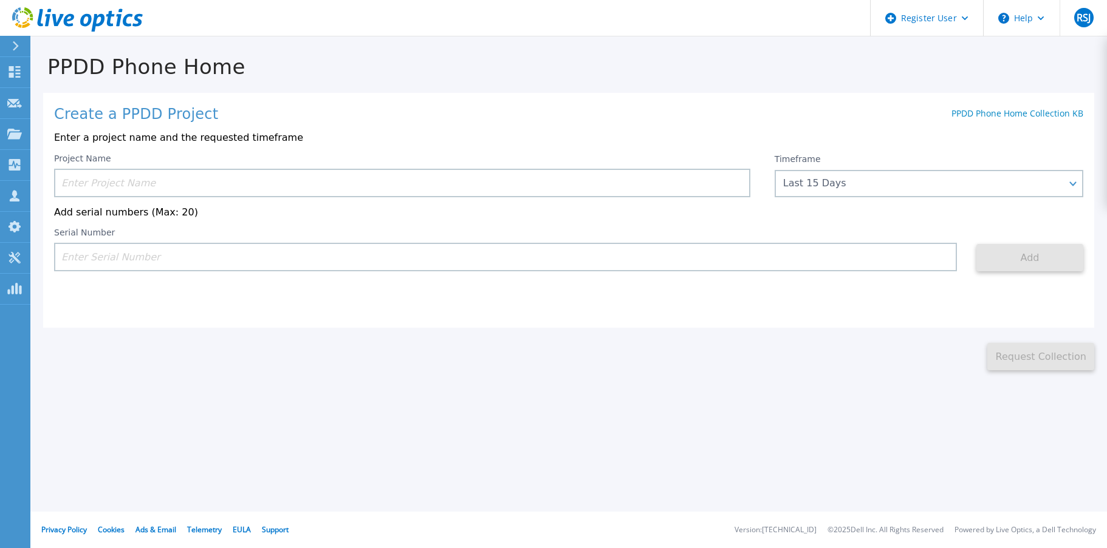
drag, startPoint x: 460, startPoint y: 429, endPoint x: 344, endPoint y: 343, distance: 144.1
click at [454, 435] on div "PPDD Phone Home Create a PPDD Project PPDD Phone Home Collection KB Enter a pro…" at bounding box center [553, 274] width 1107 height 548
drag, startPoint x: 13, startPoint y: 131, endPoint x: 29, endPoint y: 134, distance: 16.0
click at [13, 131] on icon at bounding box center [14, 134] width 15 height 10
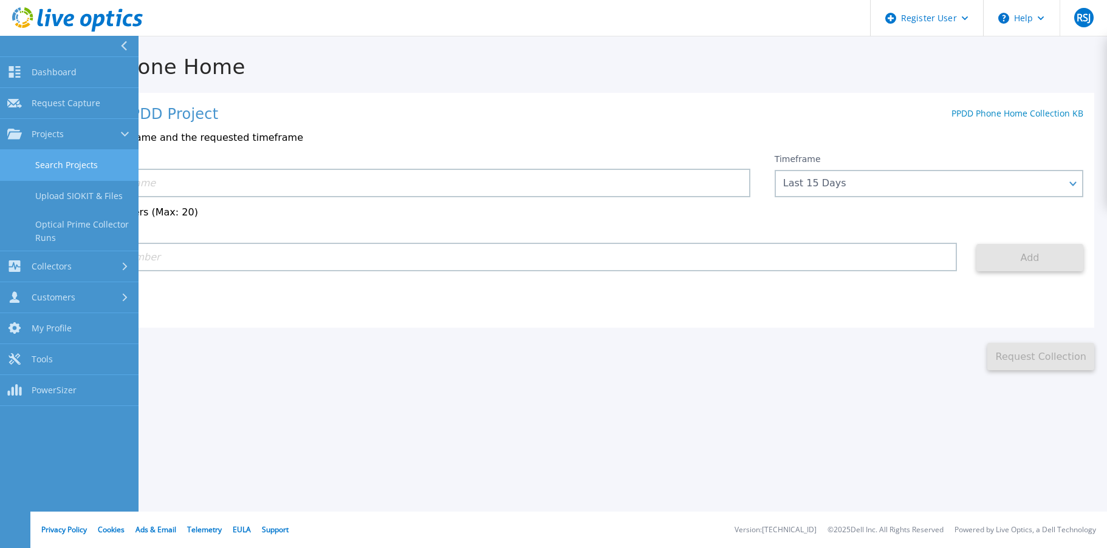
click at [61, 174] on link "Search Projects" at bounding box center [69, 165] width 138 height 31
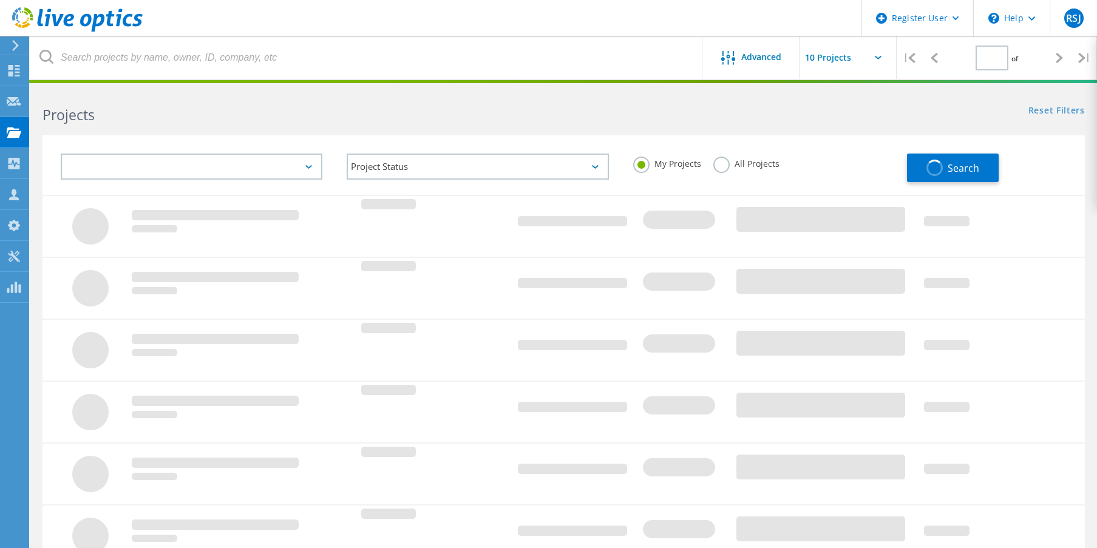
type input "1"
